Goal: Transaction & Acquisition: Subscribe to service/newsletter

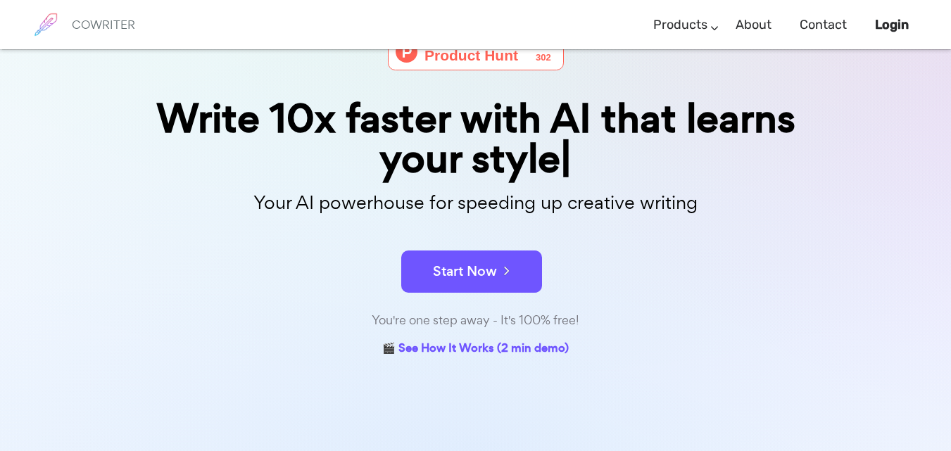
scroll to position [99, 0]
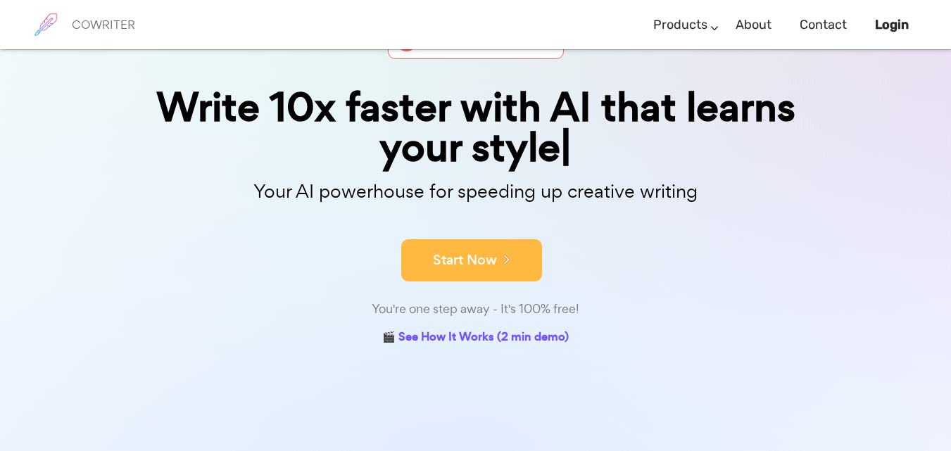
click at [490, 267] on button "Start Now" at bounding box center [471, 260] width 141 height 42
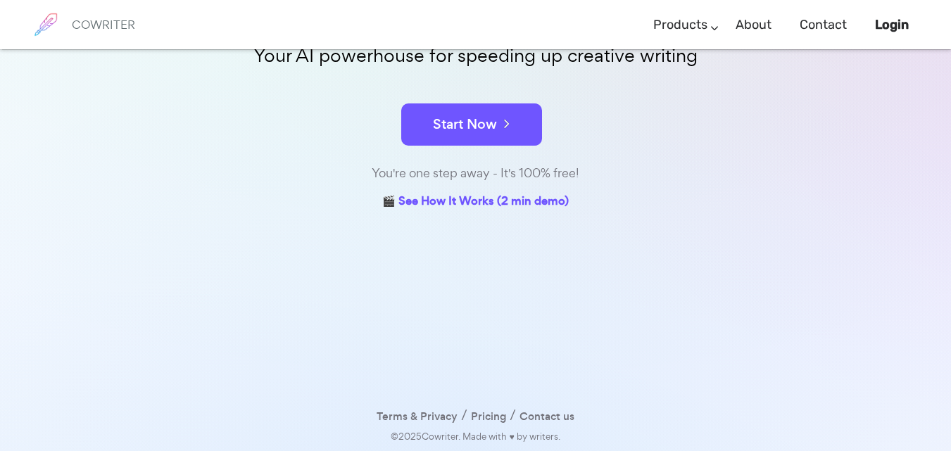
scroll to position [194, 0]
click at [463, 203] on link "🎬 See How It Works (2 min demo)" at bounding box center [475, 203] width 187 height 22
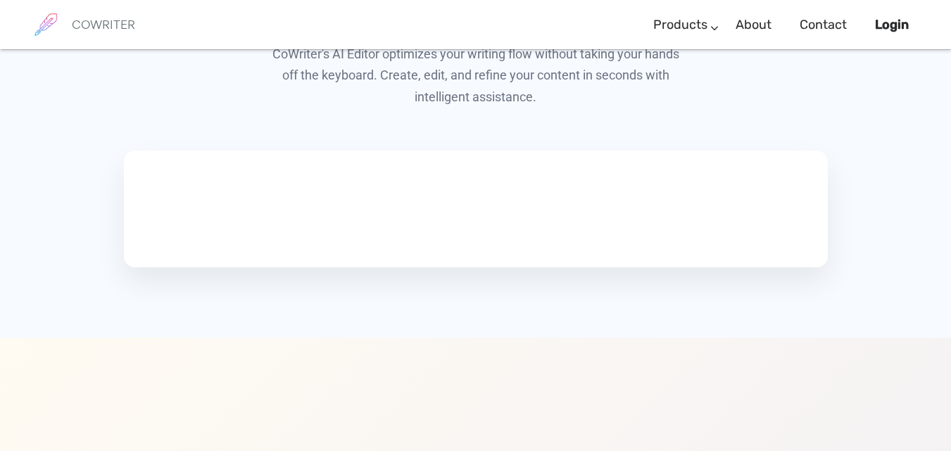
scroll to position [816, 0]
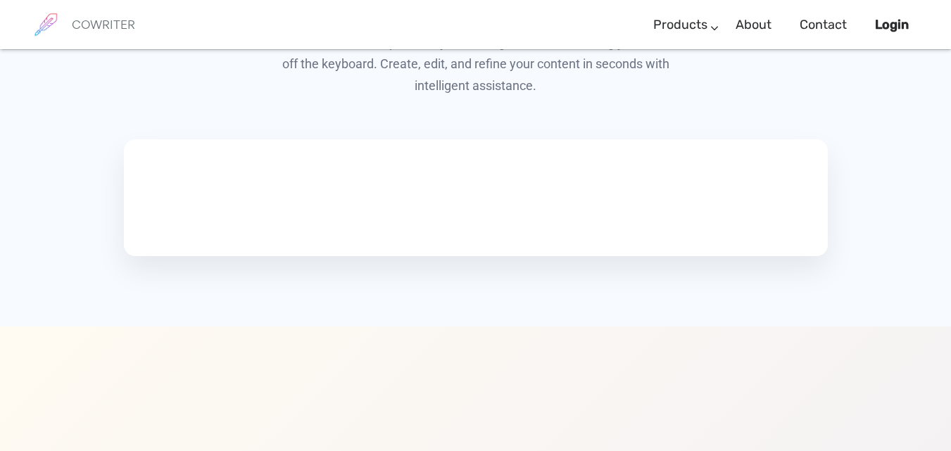
click at [338, 229] on video at bounding box center [232, 195] width 211 height 106
click at [265, 213] on video at bounding box center [232, 195] width 211 height 106
click at [190, 229] on video at bounding box center [232, 195] width 211 height 106
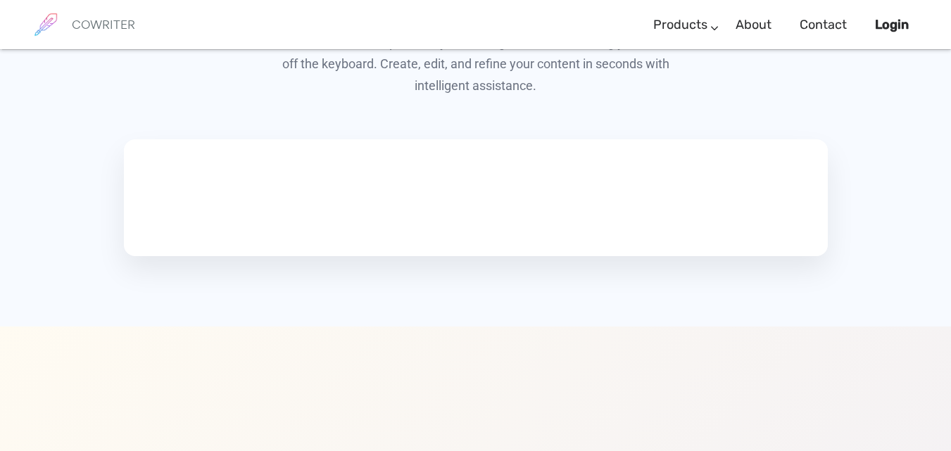
click at [190, 229] on video at bounding box center [232, 195] width 211 height 106
click at [156, 226] on video at bounding box center [232, 195] width 211 height 106
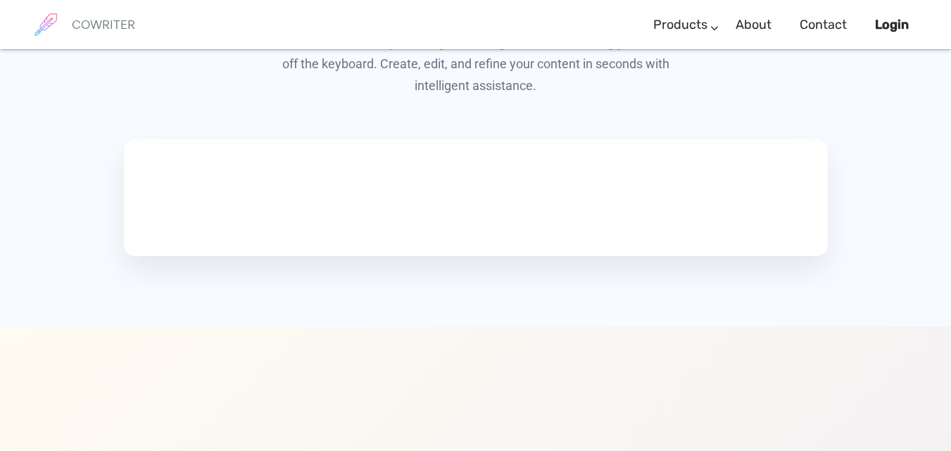
click at [156, 226] on video at bounding box center [232, 195] width 211 height 106
click at [338, 248] on video at bounding box center [232, 195] width 211 height 106
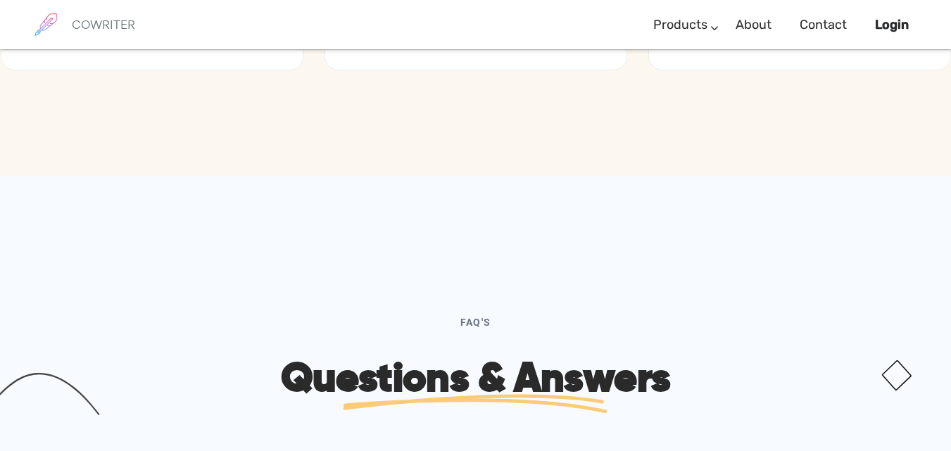
scroll to position [3886, 0]
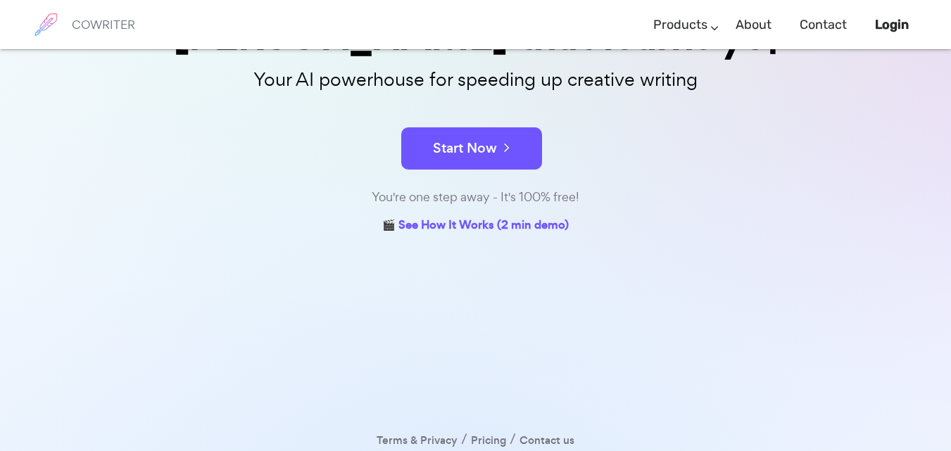
scroll to position [194, 0]
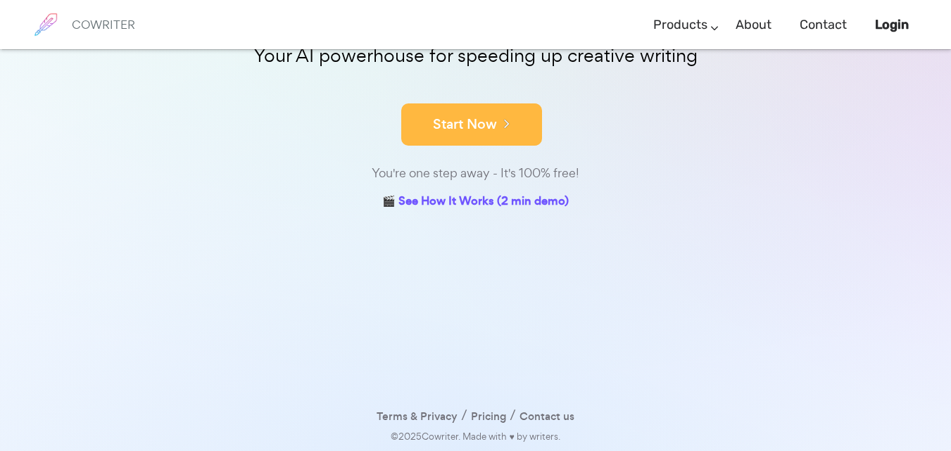
click at [470, 139] on button "Start Now" at bounding box center [471, 124] width 141 height 42
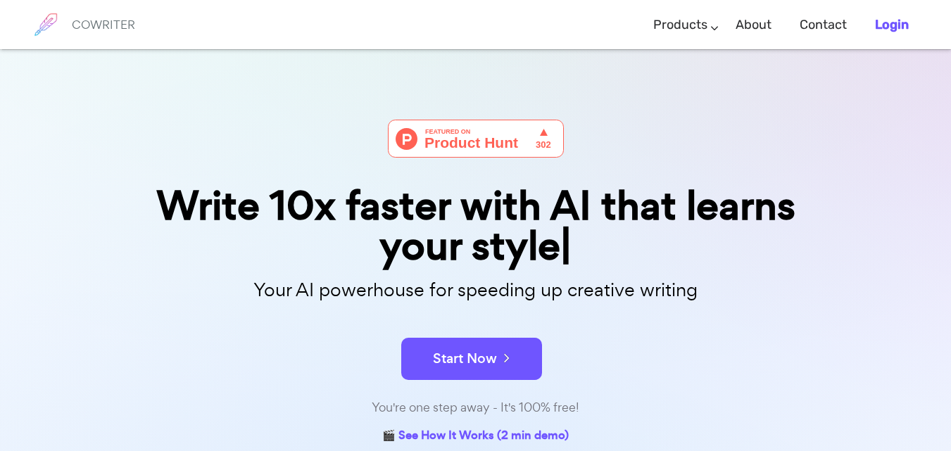
click at [893, 28] on b "Login" at bounding box center [892, 24] width 34 height 15
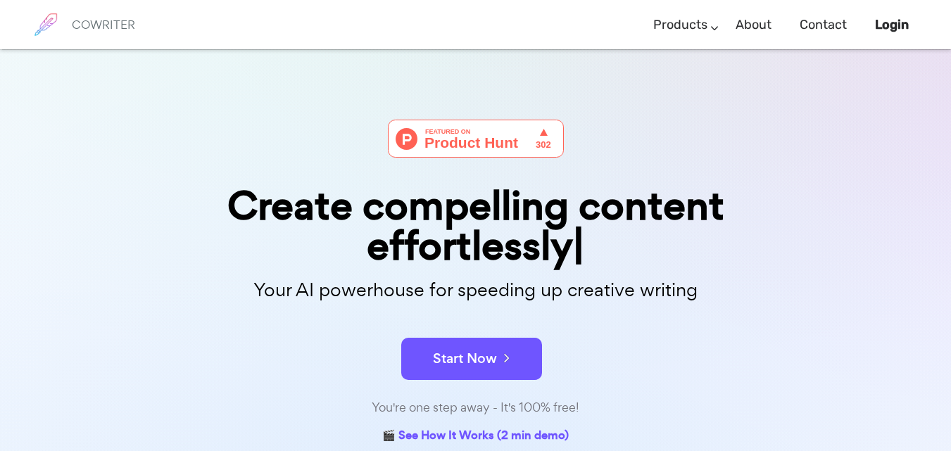
click at [846, 352] on div "Create compelling content effortlessly Your AI powerhouse for speeding up creat…" at bounding box center [475, 367] width 951 height 636
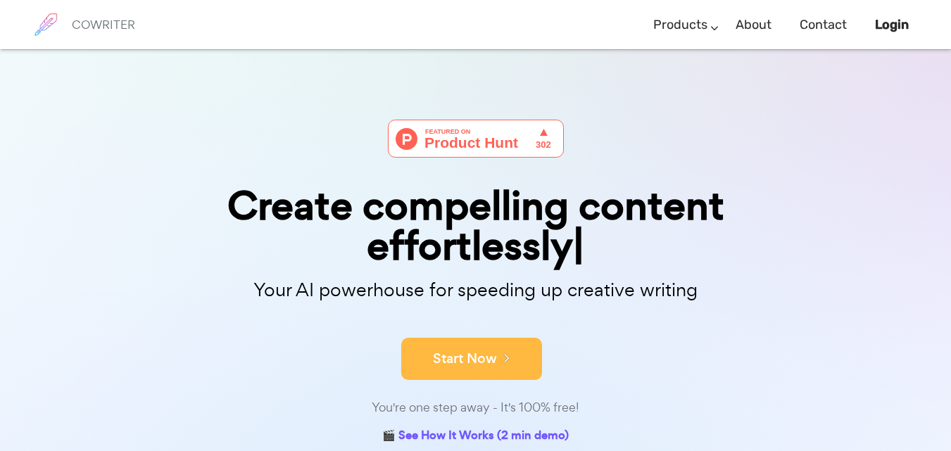
click at [505, 347] on button "Start Now" at bounding box center [471, 359] width 141 height 42
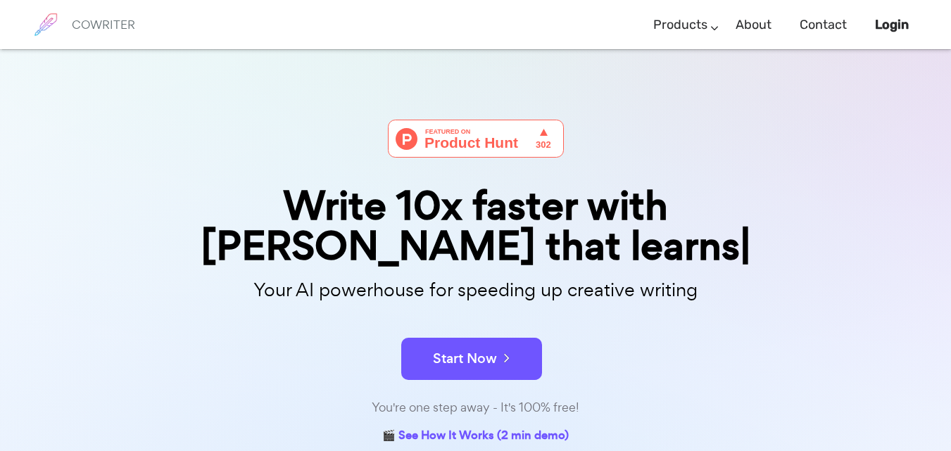
click at [488, 147] on img at bounding box center [476, 139] width 176 height 38
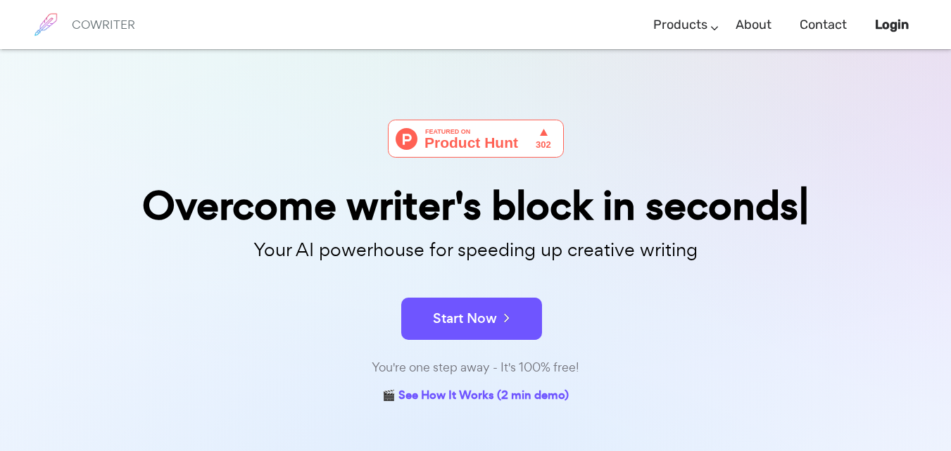
click at [484, 144] on img at bounding box center [476, 139] width 176 height 38
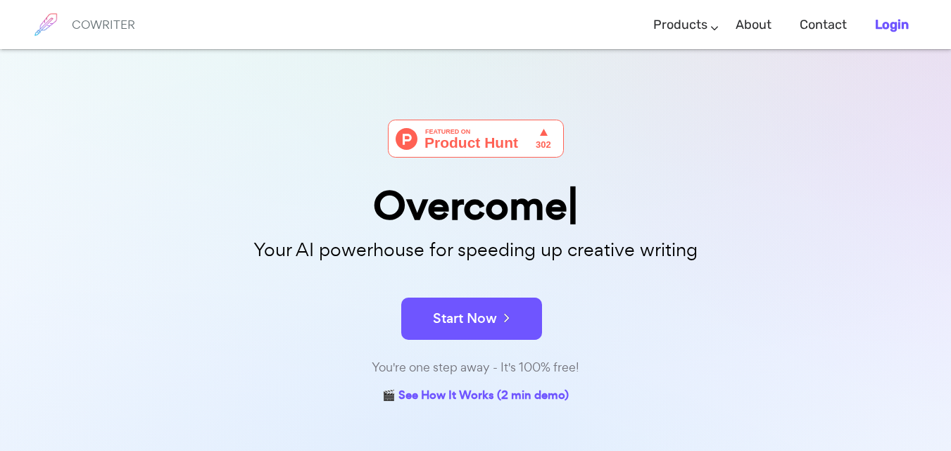
click at [885, 24] on b "Login" at bounding box center [892, 24] width 34 height 15
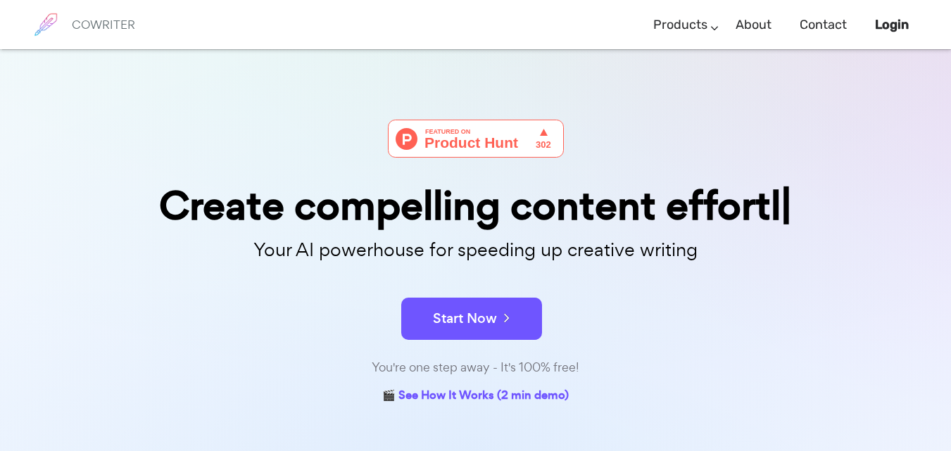
click at [70, 159] on div "Create compelling content effortl Your AI powerhouse for speeding up creative w…" at bounding box center [475, 347] width 951 height 596
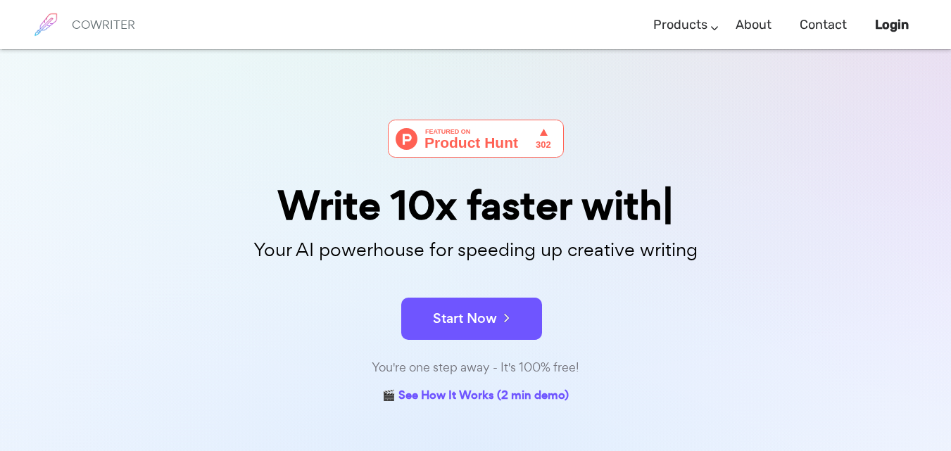
click at [520, 252] on p "Your AI powerhouse for speeding up creative writing" at bounding box center [476, 250] width 704 height 30
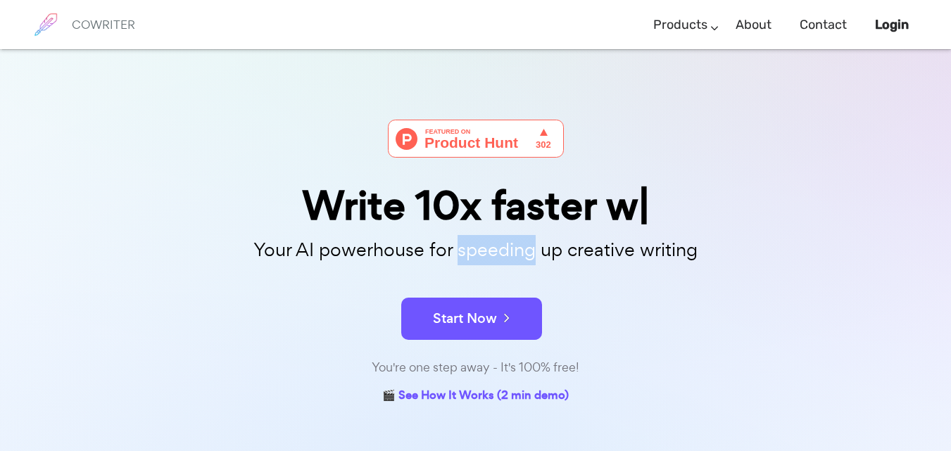
click at [520, 252] on p "Your AI powerhouse for speeding up creative writing" at bounding box center [476, 250] width 704 height 30
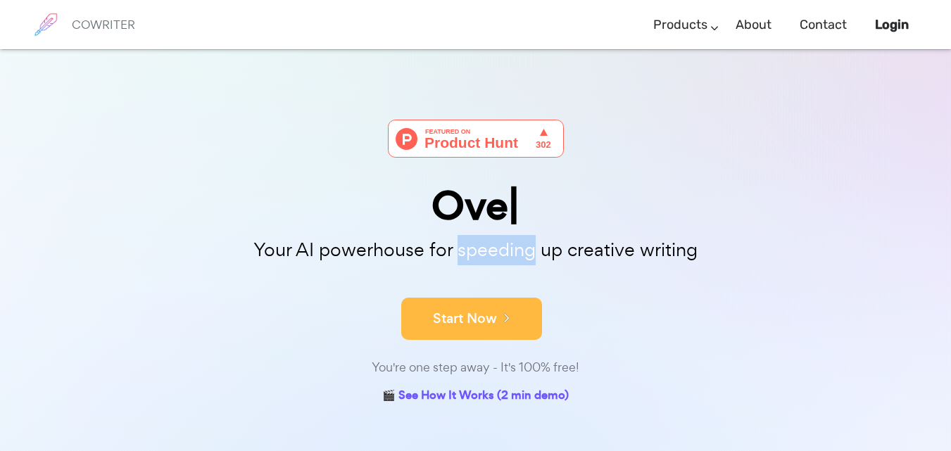
click at [489, 318] on button "Start Now" at bounding box center [471, 319] width 141 height 42
